Goal: Task Accomplishment & Management: Complete application form

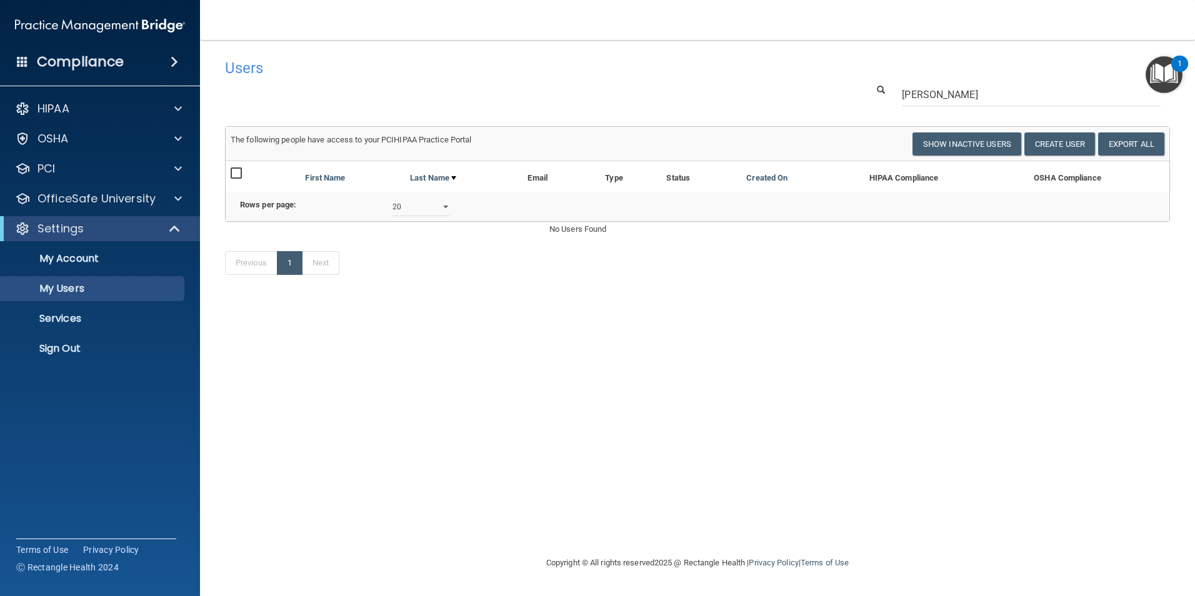
select select "20"
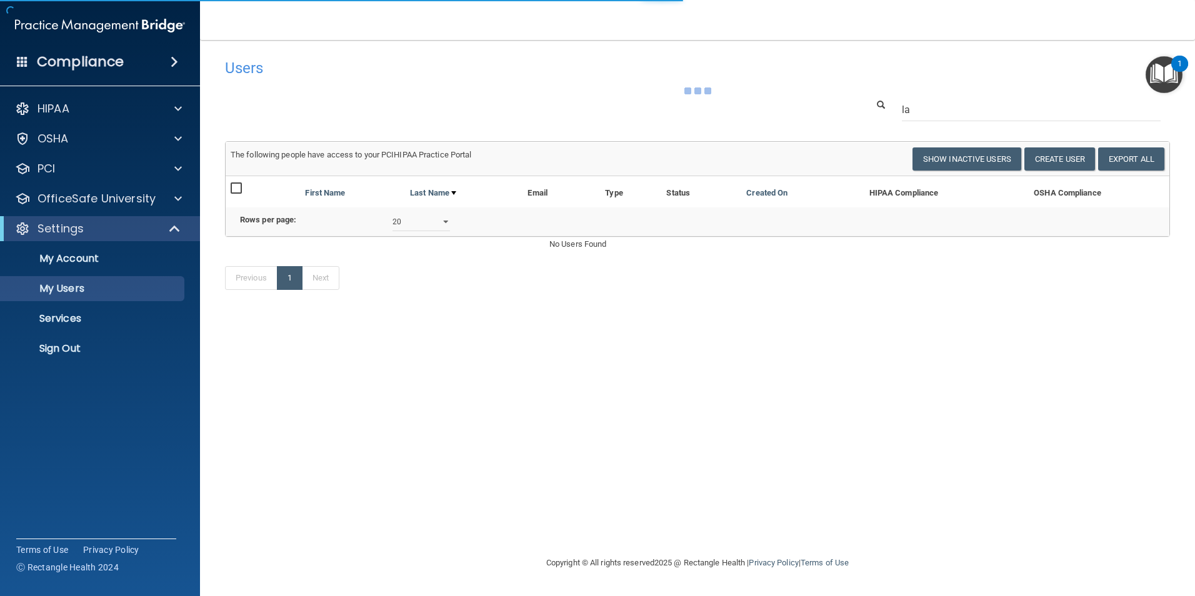
type input "l"
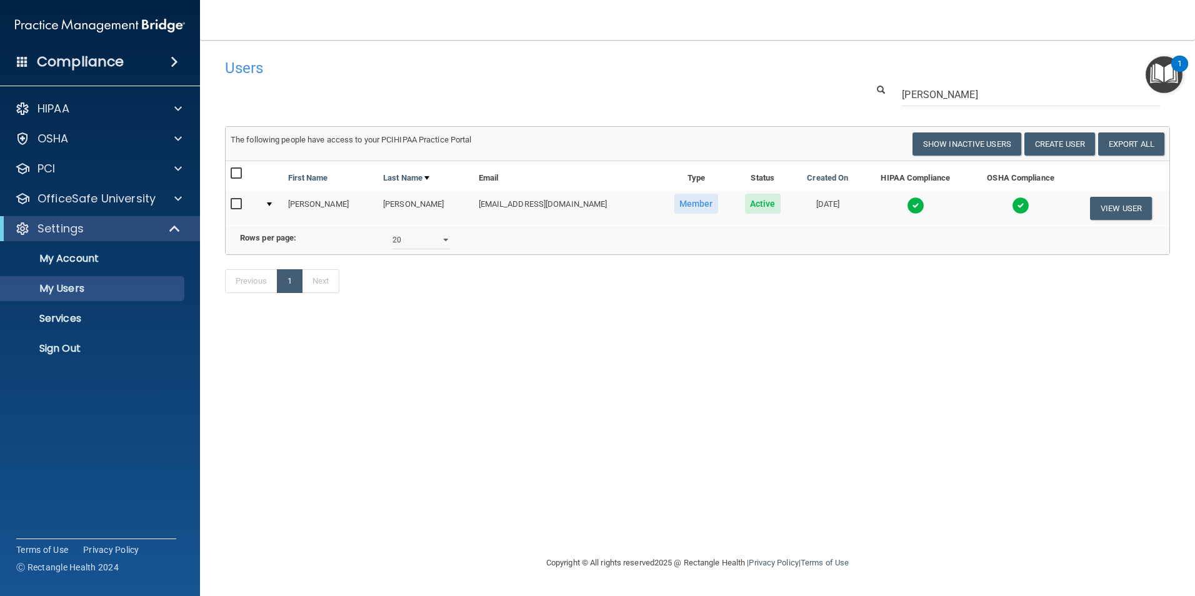
click at [907, 204] on img at bounding box center [916, 206] width 18 height 18
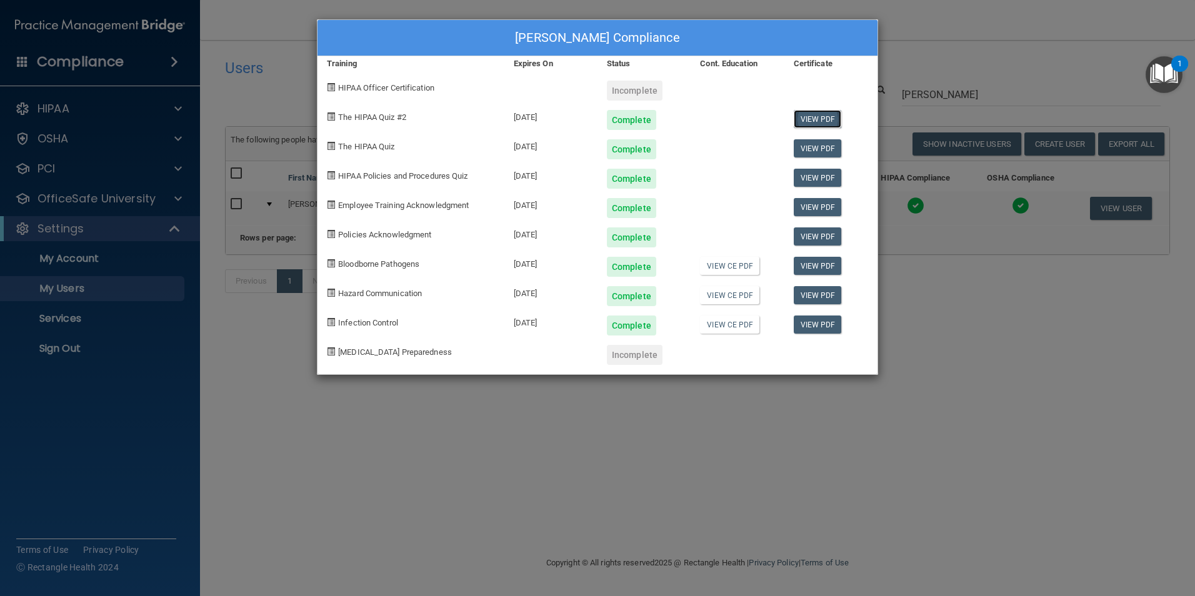
click at [810, 122] on link "View PDF" at bounding box center [818, 119] width 48 height 18
click at [835, 149] on link "View PDF" at bounding box center [818, 148] width 48 height 18
click at [832, 118] on link "View PDF" at bounding box center [818, 119] width 48 height 18
click at [822, 174] on link "View PDF" at bounding box center [818, 178] width 48 height 18
click at [820, 208] on link "View PDF" at bounding box center [818, 207] width 48 height 18
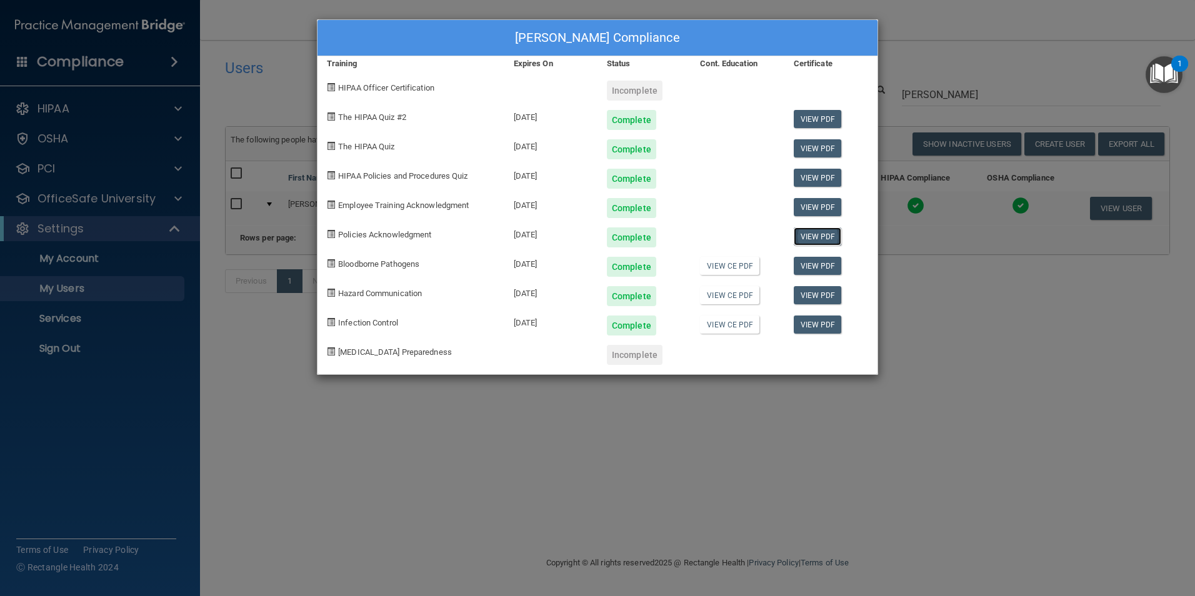
click at [812, 232] on link "View PDF" at bounding box center [818, 237] width 48 height 18
click at [818, 263] on link "View PDF" at bounding box center [818, 266] width 48 height 18
click at [819, 299] on link "View PDF" at bounding box center [818, 295] width 48 height 18
click at [823, 326] on link "View PDF" at bounding box center [818, 325] width 48 height 18
click at [607, 403] on div "[PERSON_NAME] Compliance Training Expires On Status Cont. Education Certificate…" at bounding box center [597, 298] width 1195 height 596
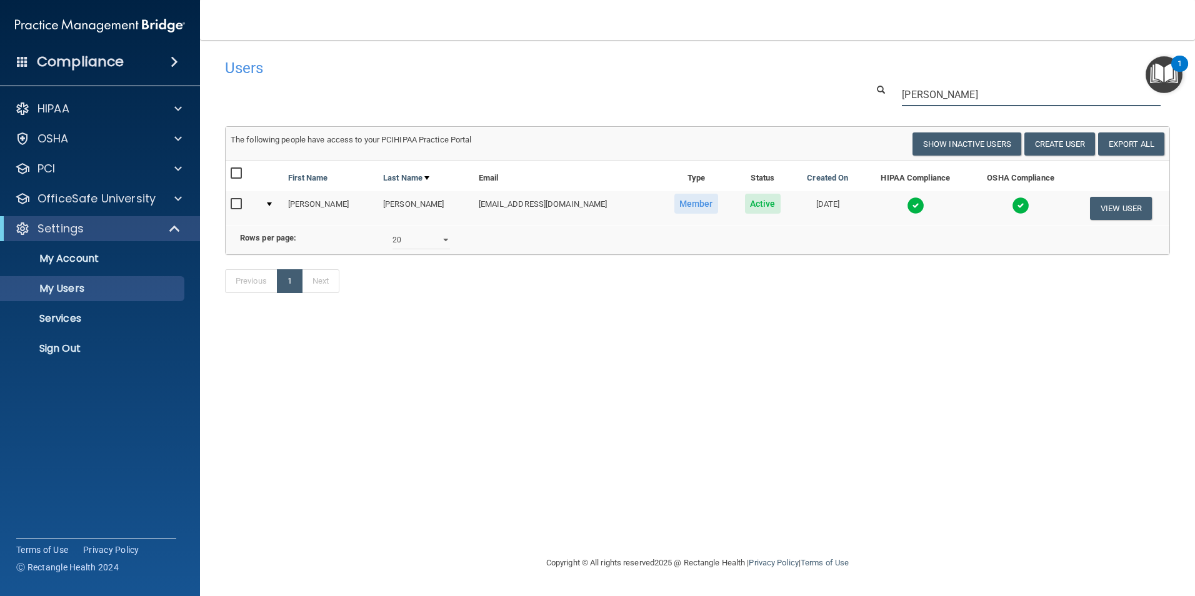
click at [958, 104] on input "[PERSON_NAME]" at bounding box center [1031, 94] width 259 height 23
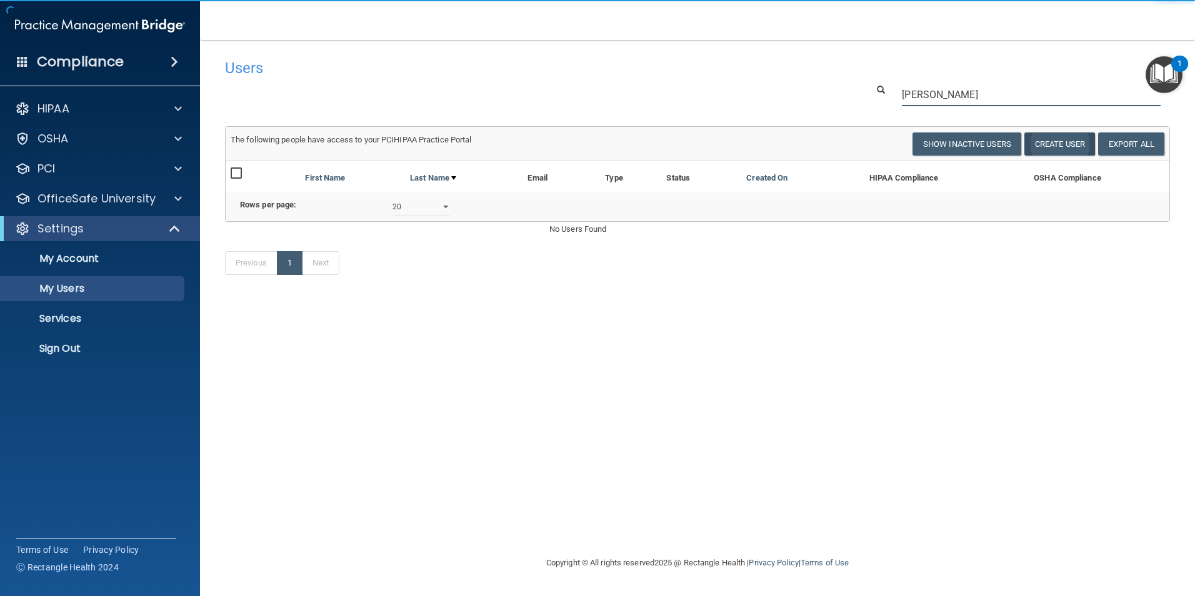
type input "[PERSON_NAME]"
click at [1064, 148] on button "Create User" at bounding box center [1060, 144] width 71 height 23
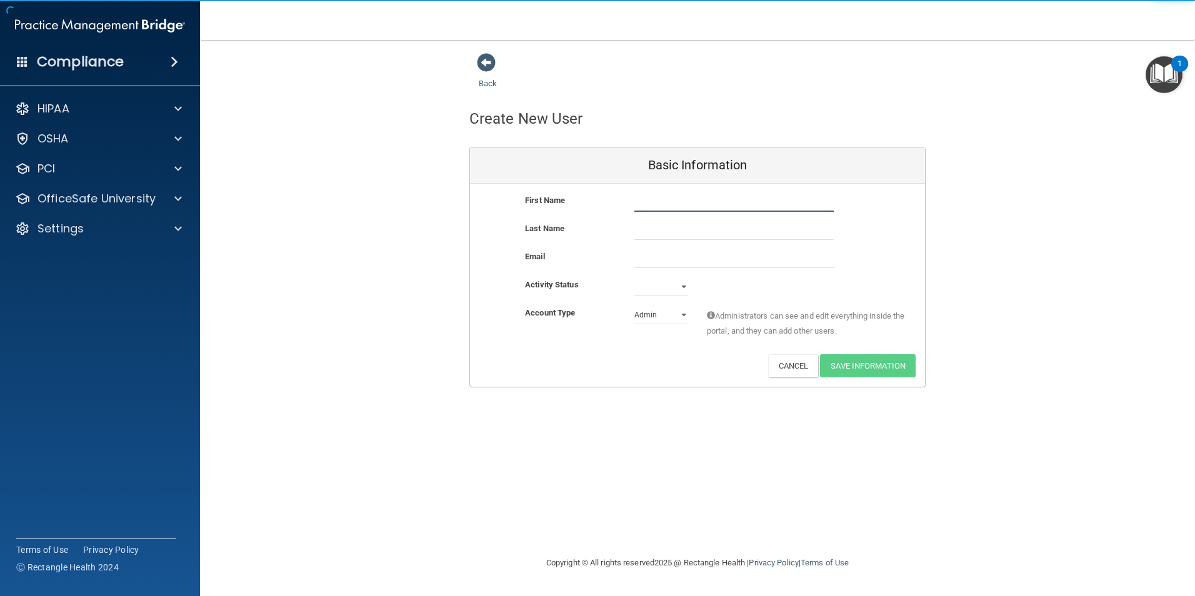
click at [683, 203] on input "text" at bounding box center [734, 202] width 199 height 19
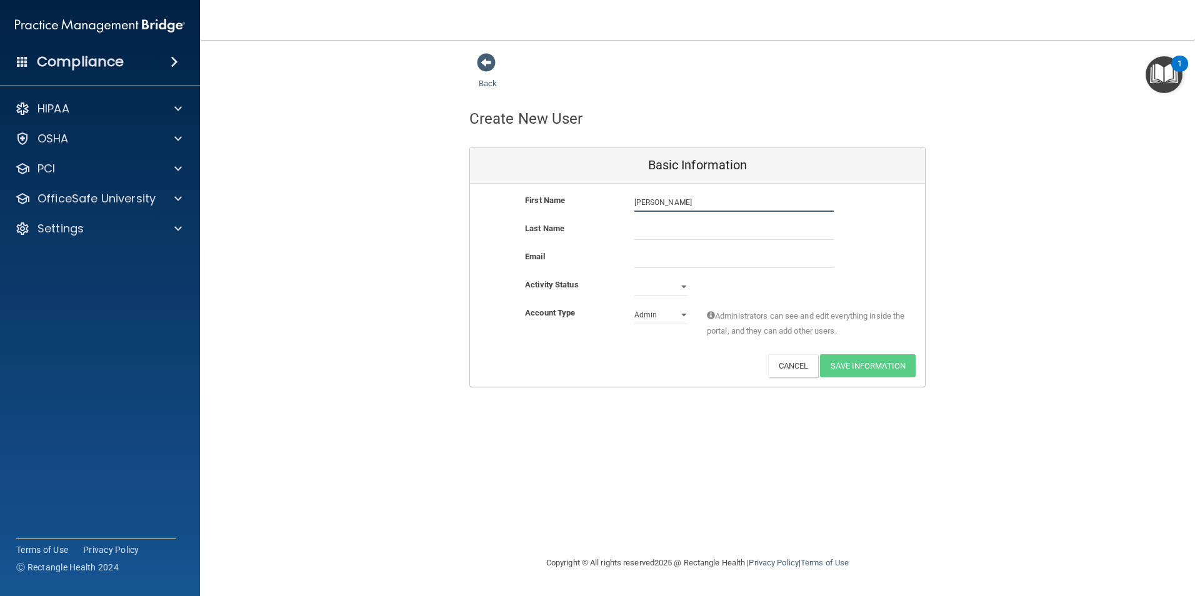
type input "[PERSON_NAME]"
type input "[EMAIL_ADDRESS][DOMAIN_NAME]"
click at [650, 292] on select "Active Inactive" at bounding box center [662, 287] width 54 height 19
select select "active"
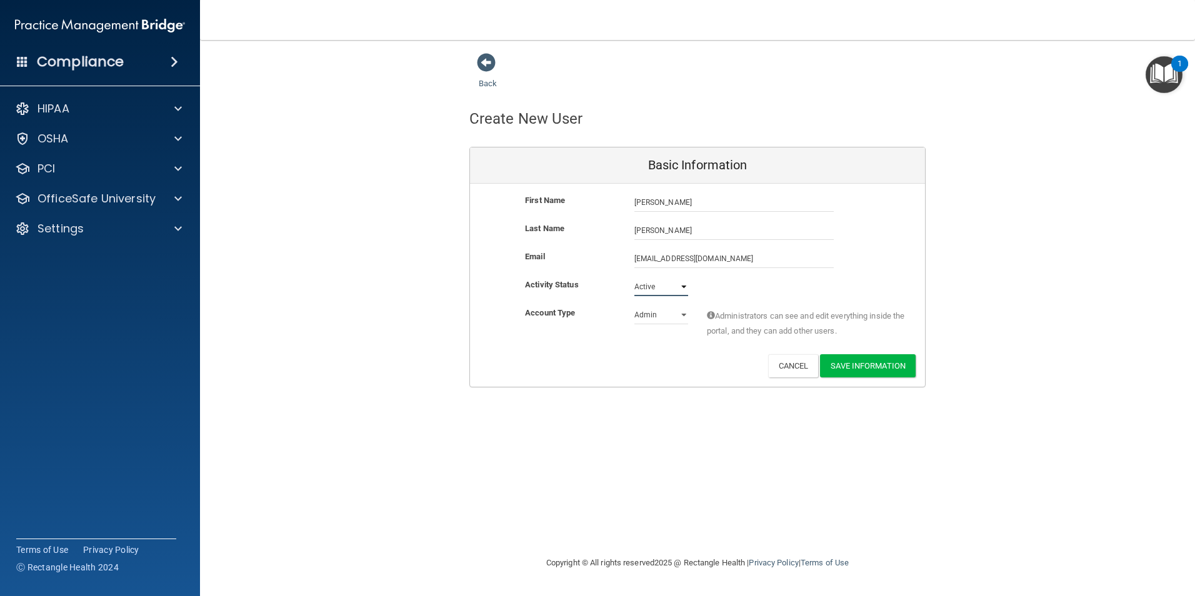
click at [635, 278] on select "Active Inactive" at bounding box center [662, 287] width 54 height 19
click at [649, 315] on select "Admin Member" at bounding box center [662, 315] width 54 height 19
select select "practice_member"
click at [635, 306] on select "Admin Member" at bounding box center [662, 315] width 54 height 19
click at [900, 369] on button "Save Information" at bounding box center [868, 366] width 96 height 23
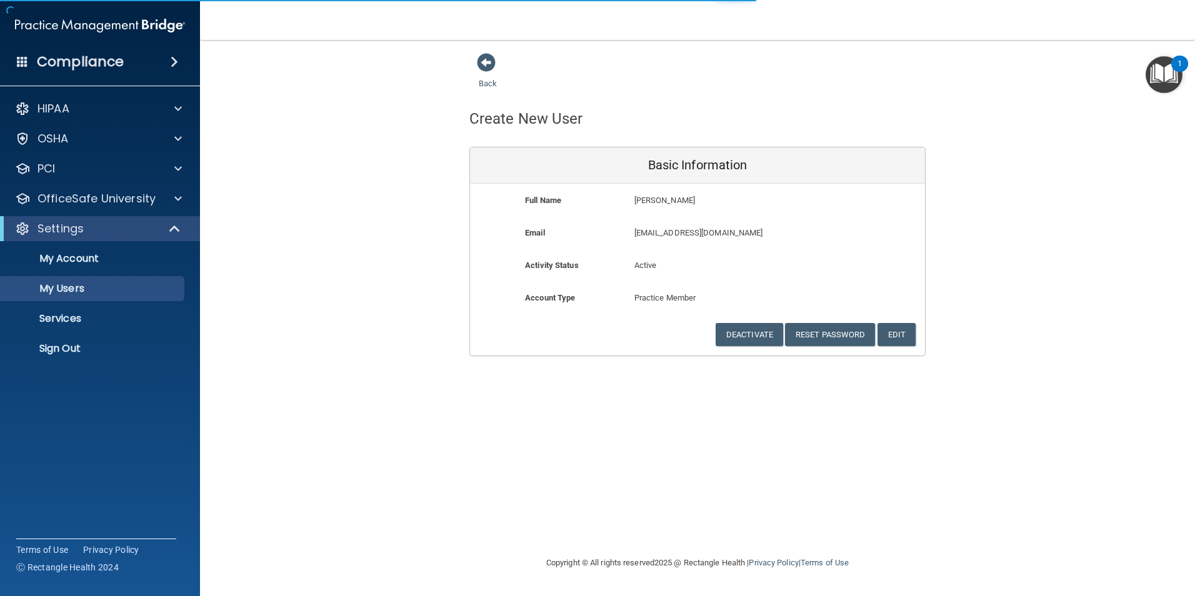
select select "20"
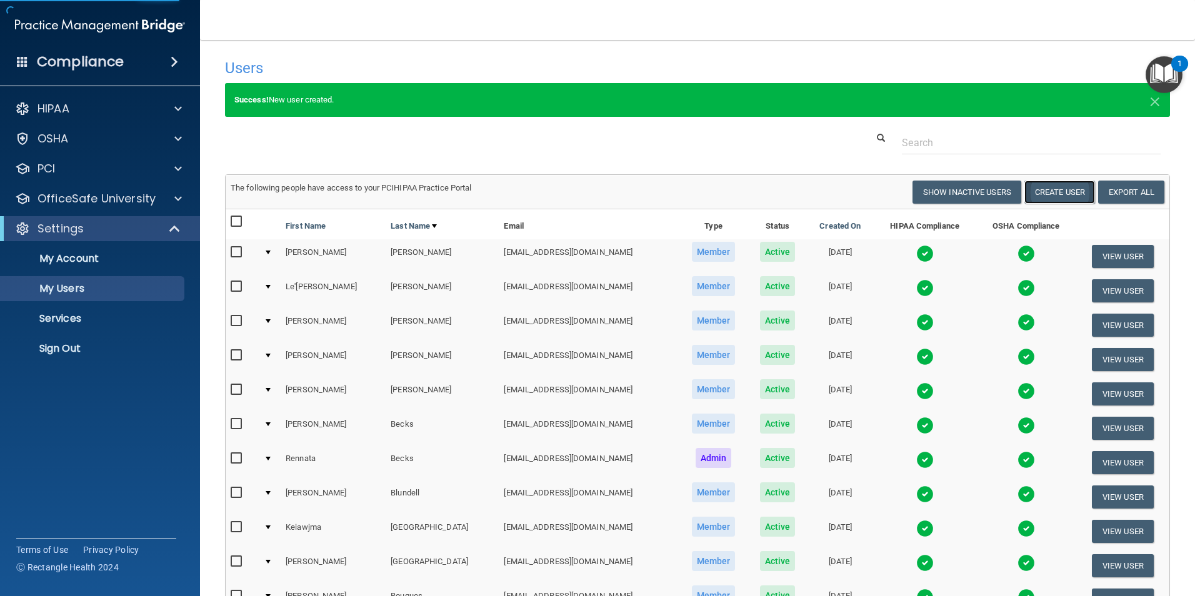
click at [1042, 196] on button "Create User" at bounding box center [1060, 192] width 71 height 23
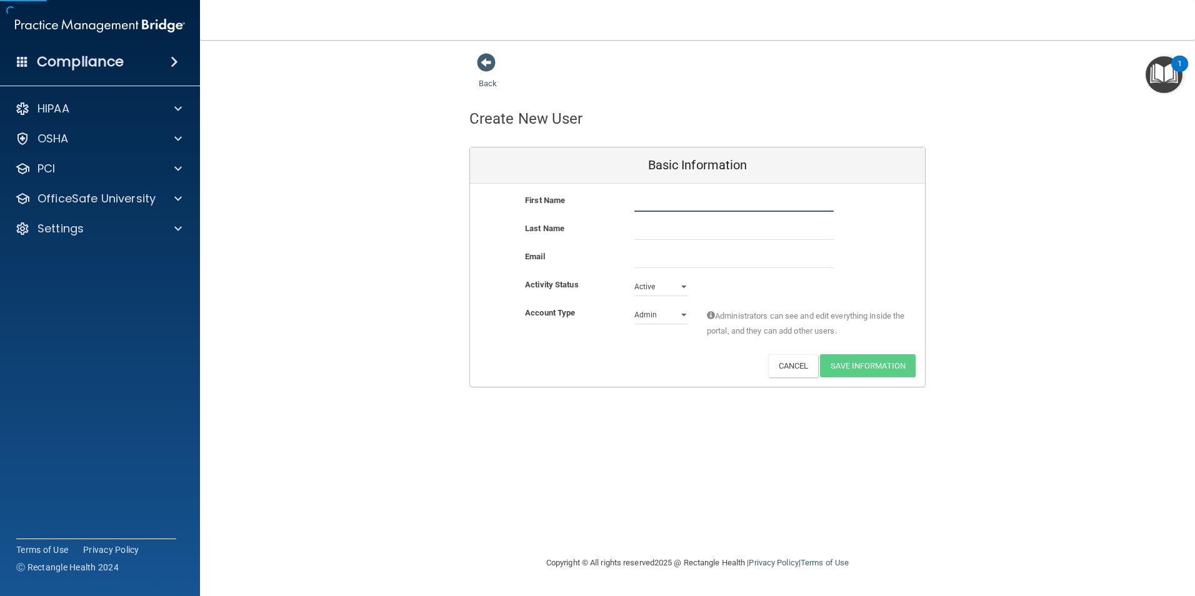
click at [684, 201] on input "text" at bounding box center [734, 202] width 199 height 19
type input "[PERSON_NAME]"
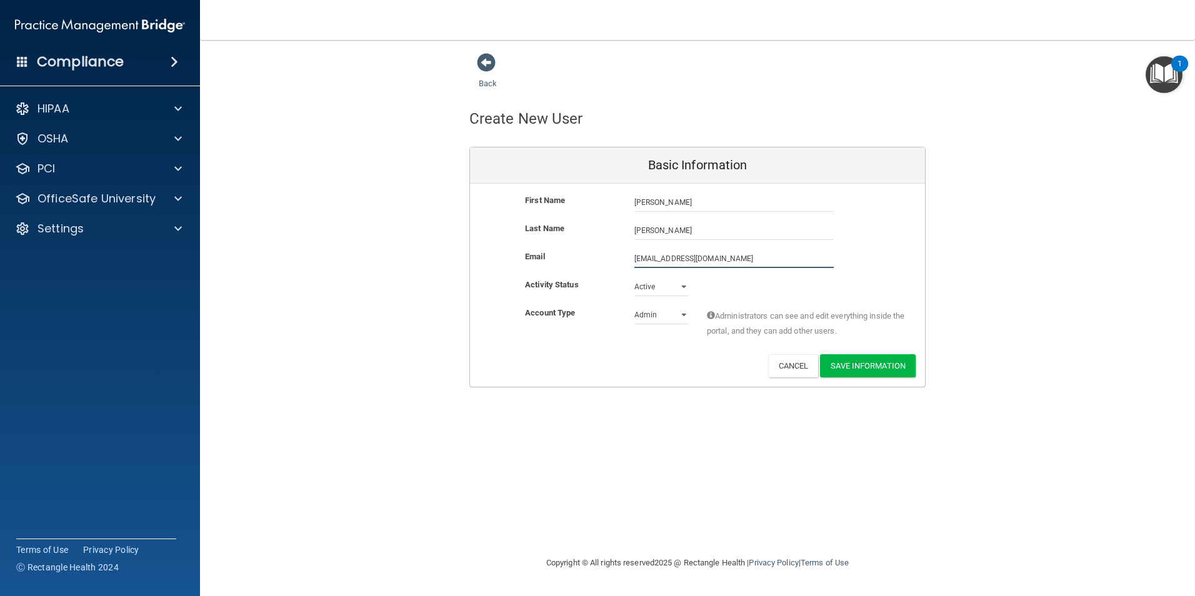
type input "[EMAIL_ADDRESS][DOMAIN_NAME]"
click at [670, 291] on select "Active Inactive" at bounding box center [662, 287] width 54 height 19
click at [635, 278] on select "Active Inactive" at bounding box center [662, 287] width 54 height 19
click at [662, 321] on select "Admin Member" at bounding box center [662, 315] width 54 height 19
select select "practice_member"
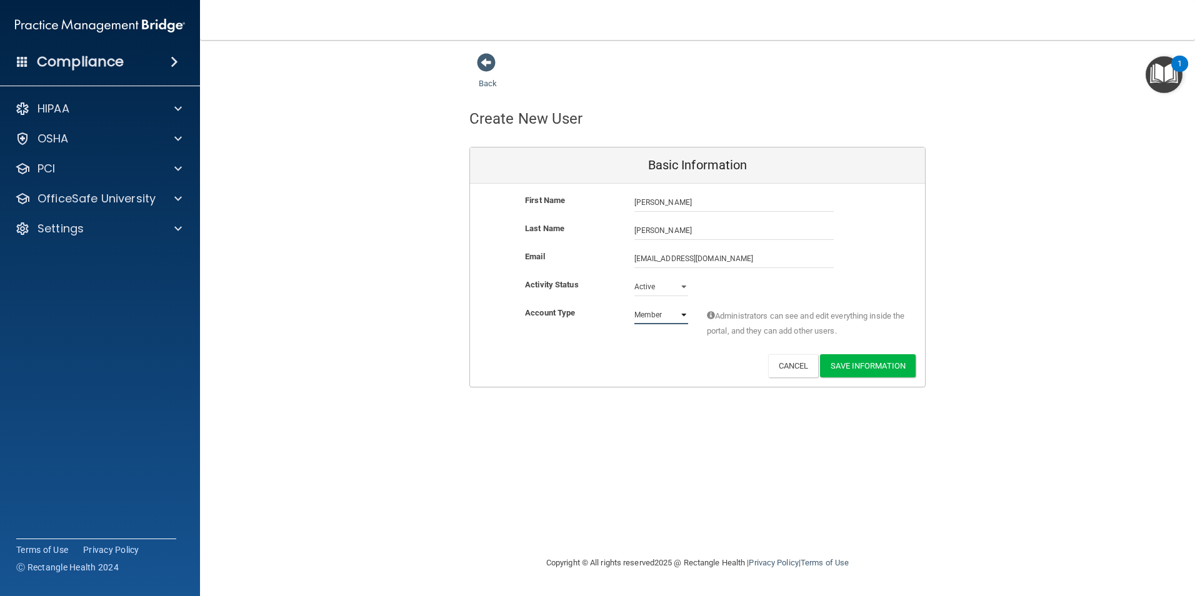
click at [635, 306] on select "Admin Member" at bounding box center [662, 315] width 54 height 19
click at [902, 361] on button "Save Information" at bounding box center [868, 366] width 96 height 23
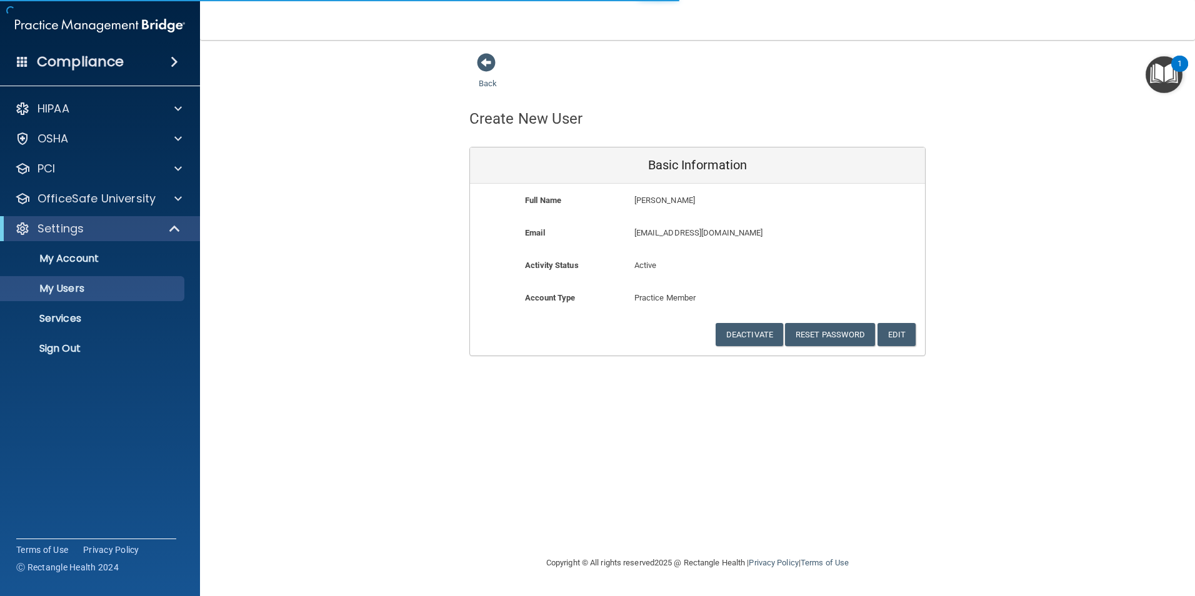
select select "20"
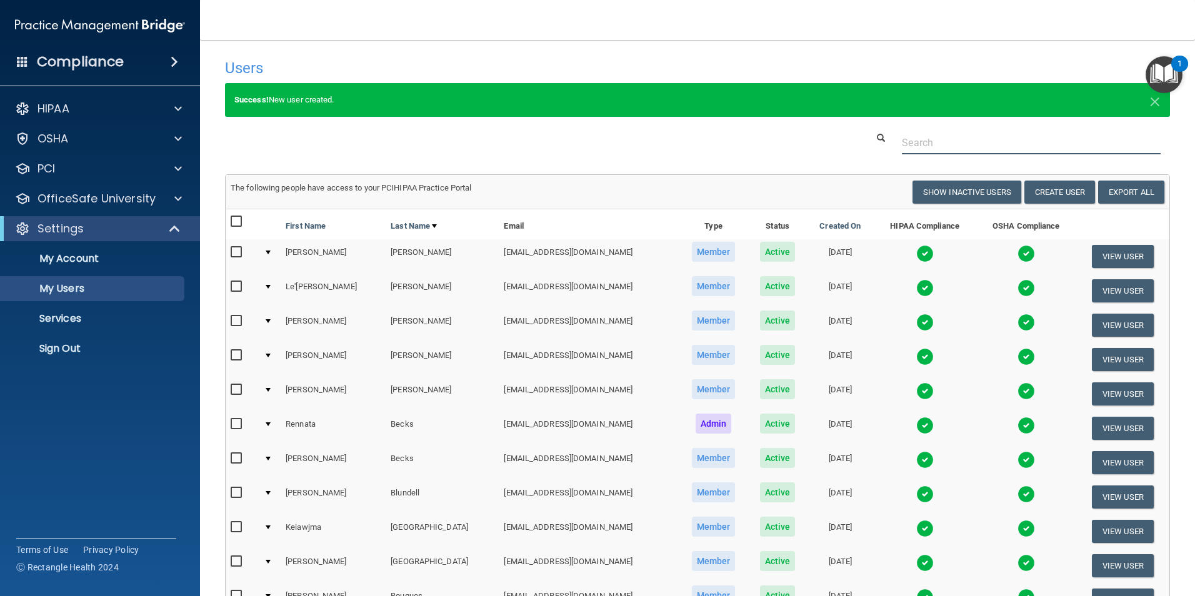
click at [955, 144] on input "text" at bounding box center [1031, 142] width 259 height 23
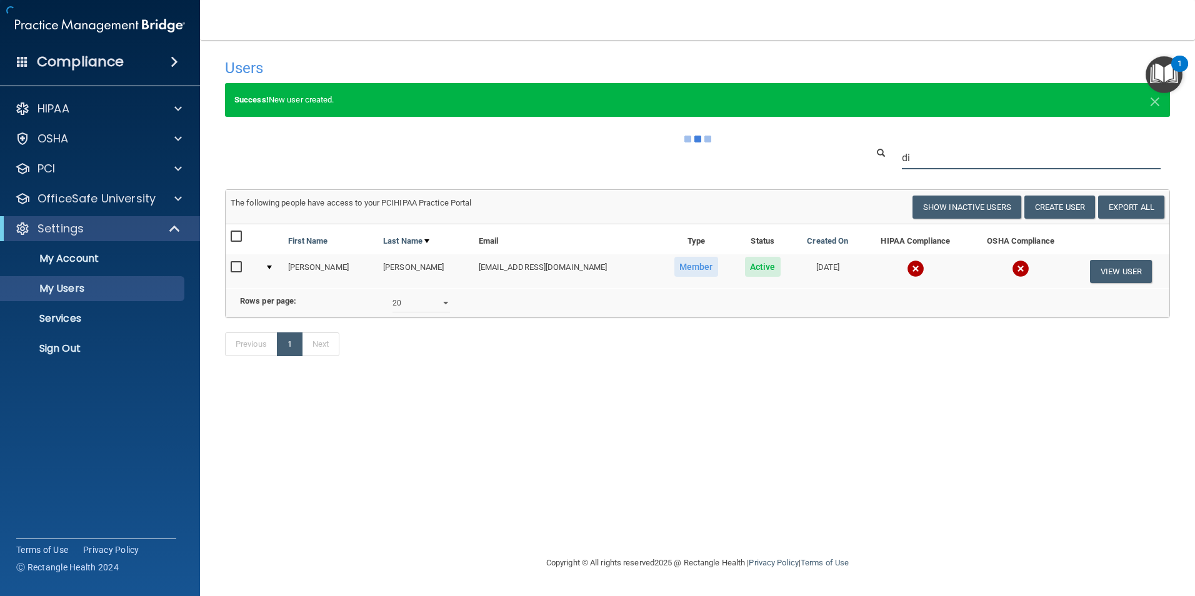
type input "d"
type input "lauder"
